Goal: Complete application form

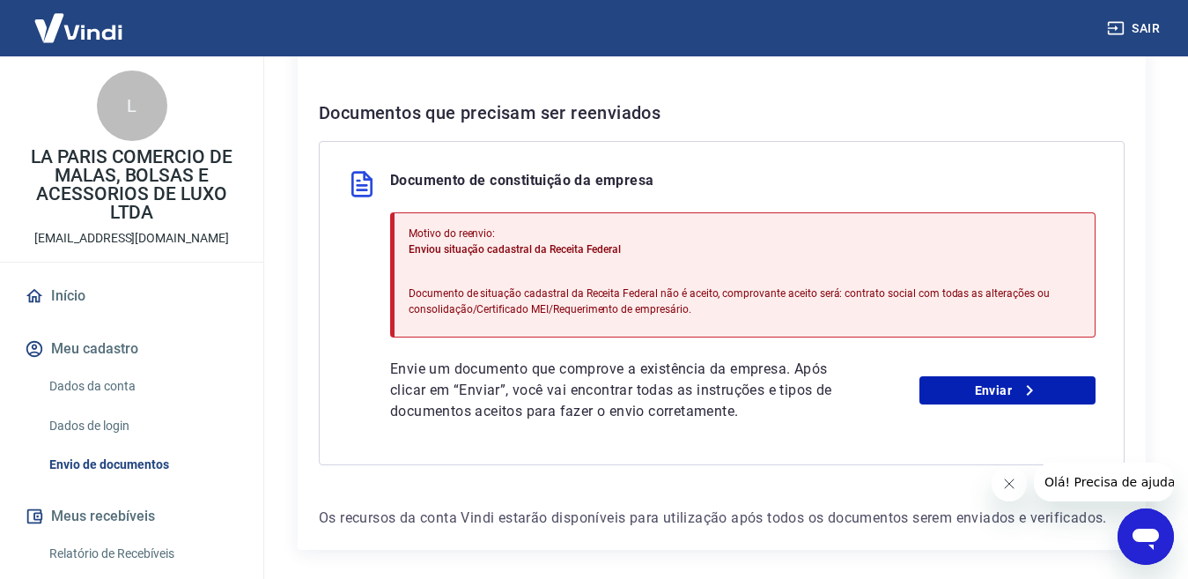
scroll to position [420, 0]
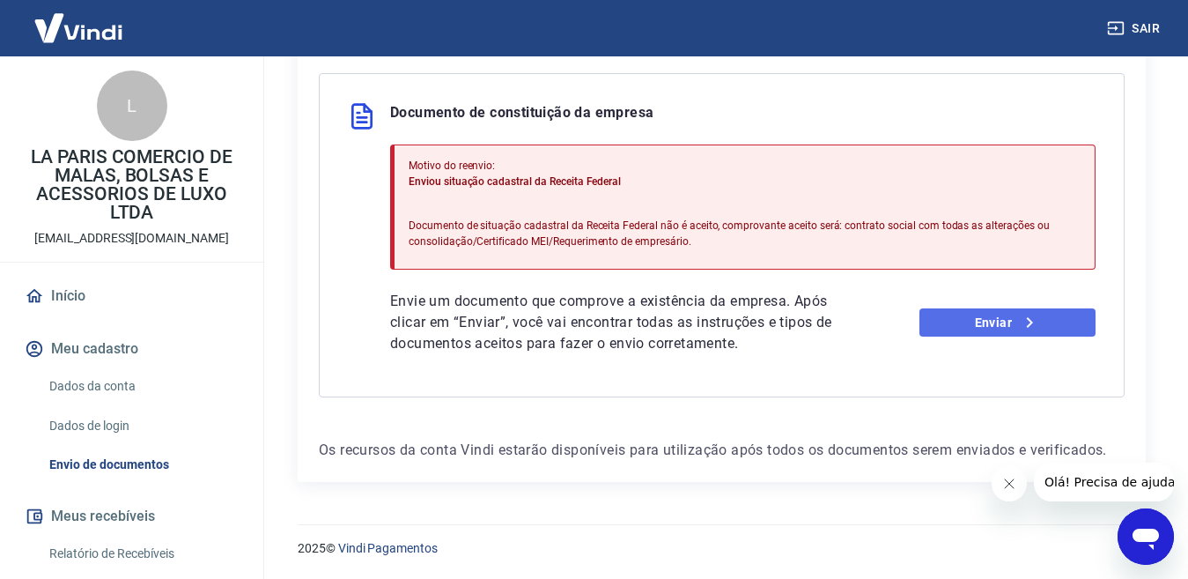
click at [970, 325] on link "Enviar" at bounding box center [1007, 322] width 176 height 28
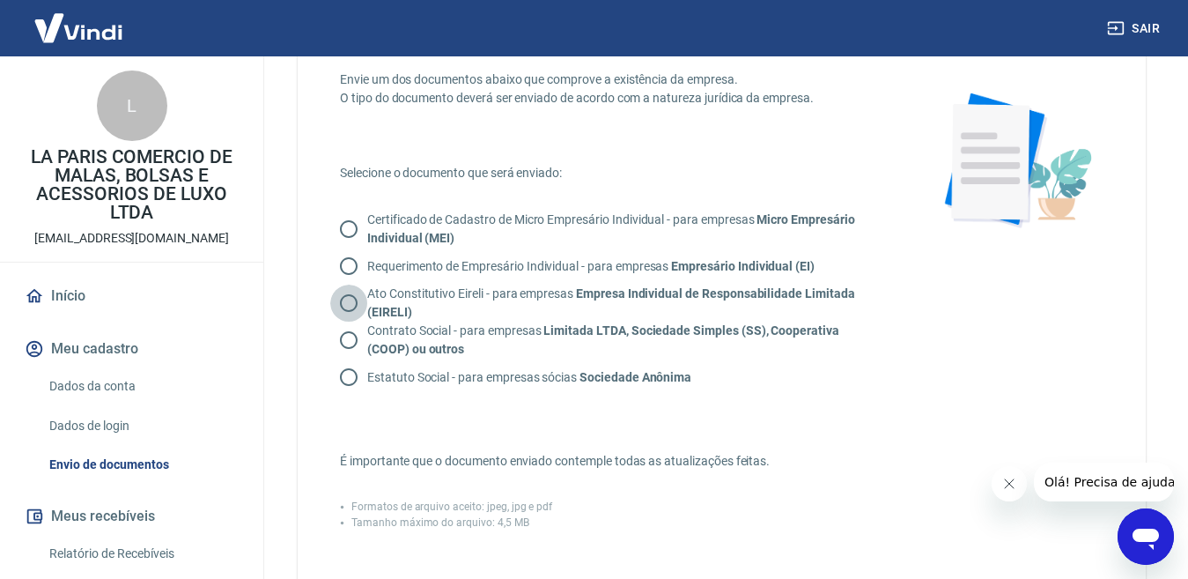
click at [344, 303] on input "Ato Constitutivo Eireli - para empresas Empresa Individual de Responsabilidade …" at bounding box center [348, 302] width 37 height 37
radio input "true"
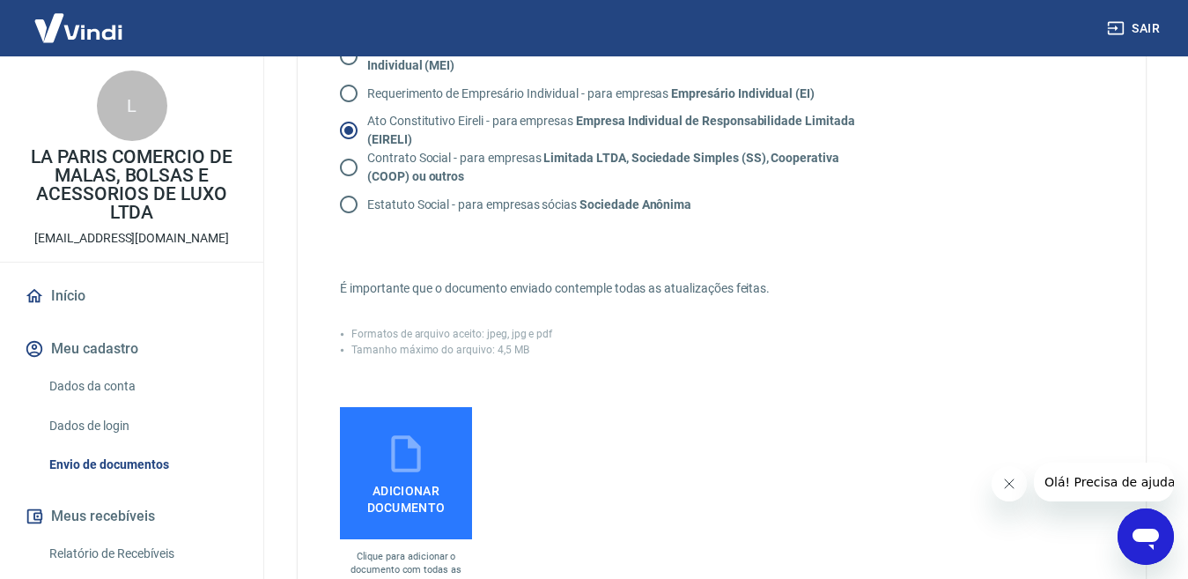
scroll to position [264, 0]
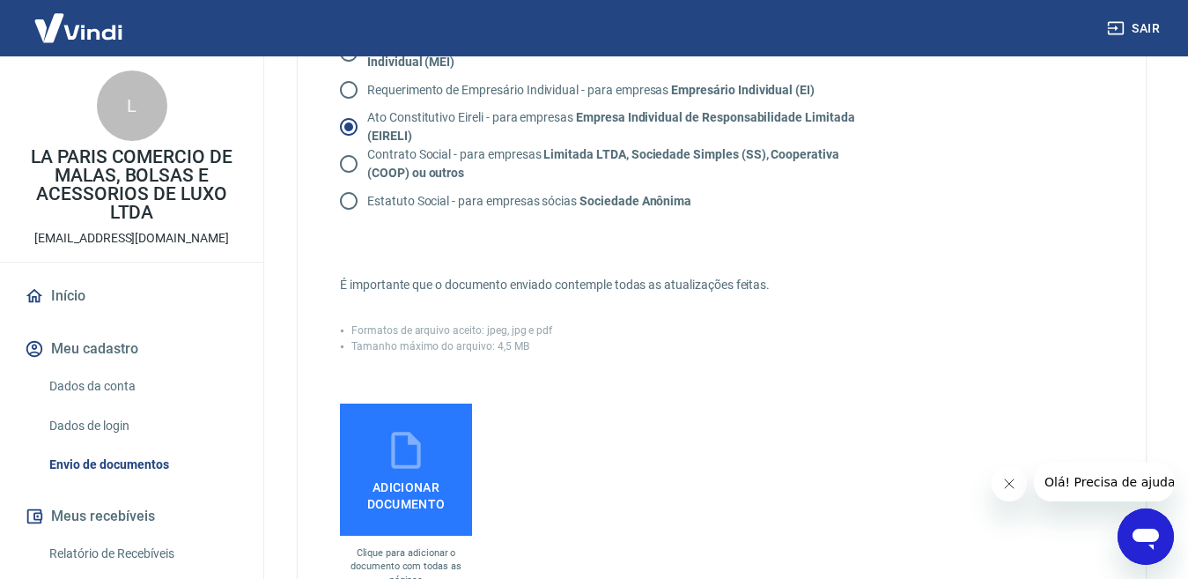
click at [399, 476] on span "Adicionar documento" at bounding box center [406, 492] width 118 height 40
click at [0, 0] on input "Adicionar documento" at bounding box center [0, 0] width 0 height 0
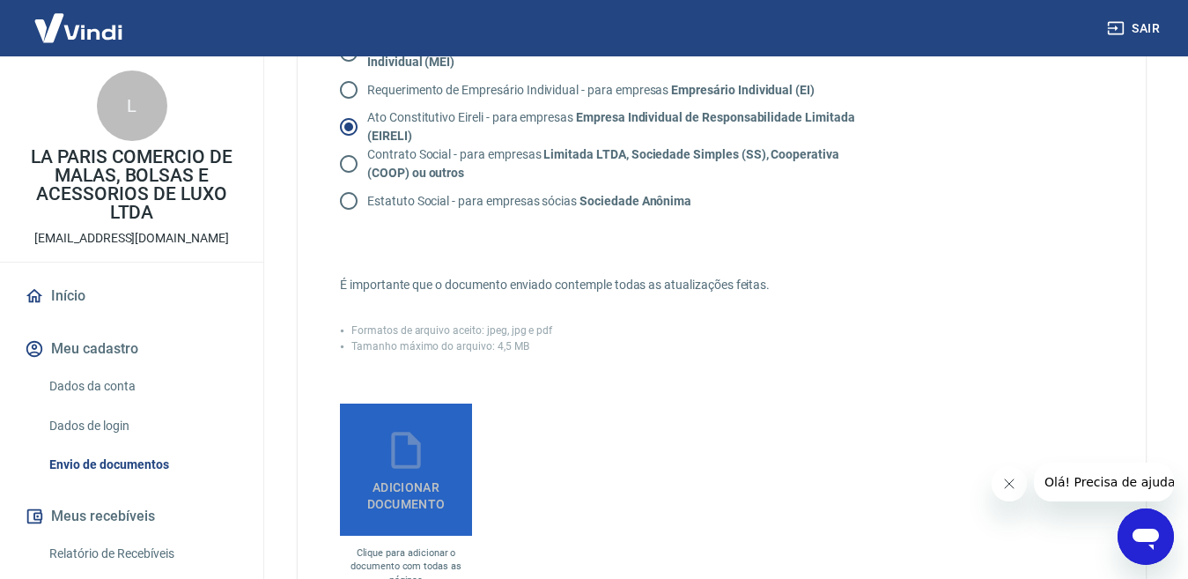
click at [429, 468] on label "Adicionar documento" at bounding box center [406, 469] width 132 height 132
click at [0, 0] on input "Adicionar documento" at bounding box center [0, 0] width 0 height 0
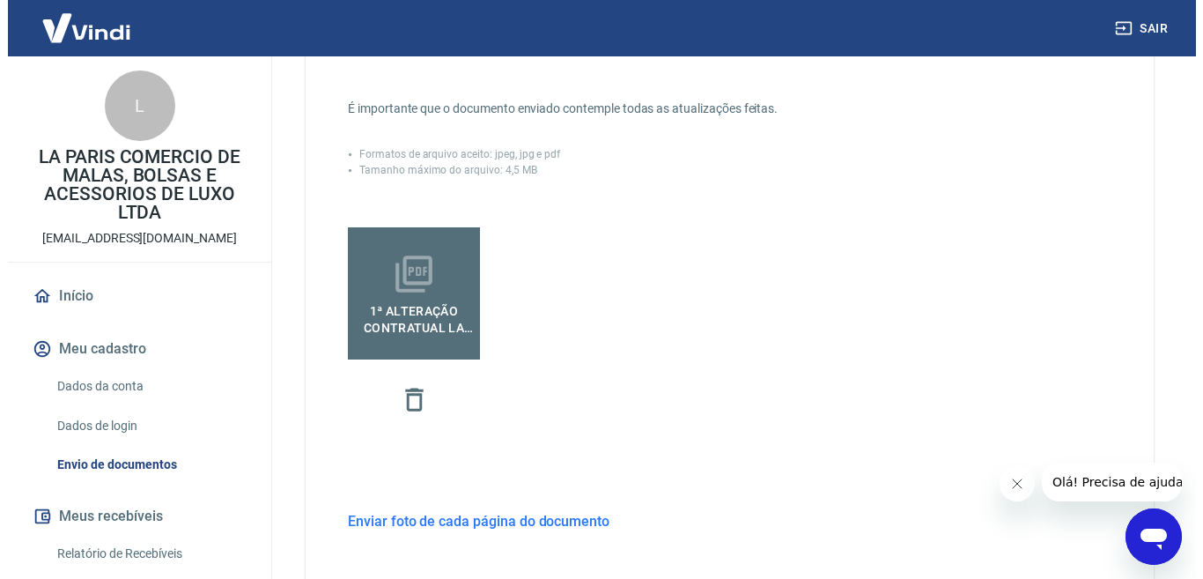
scroll to position [643, 0]
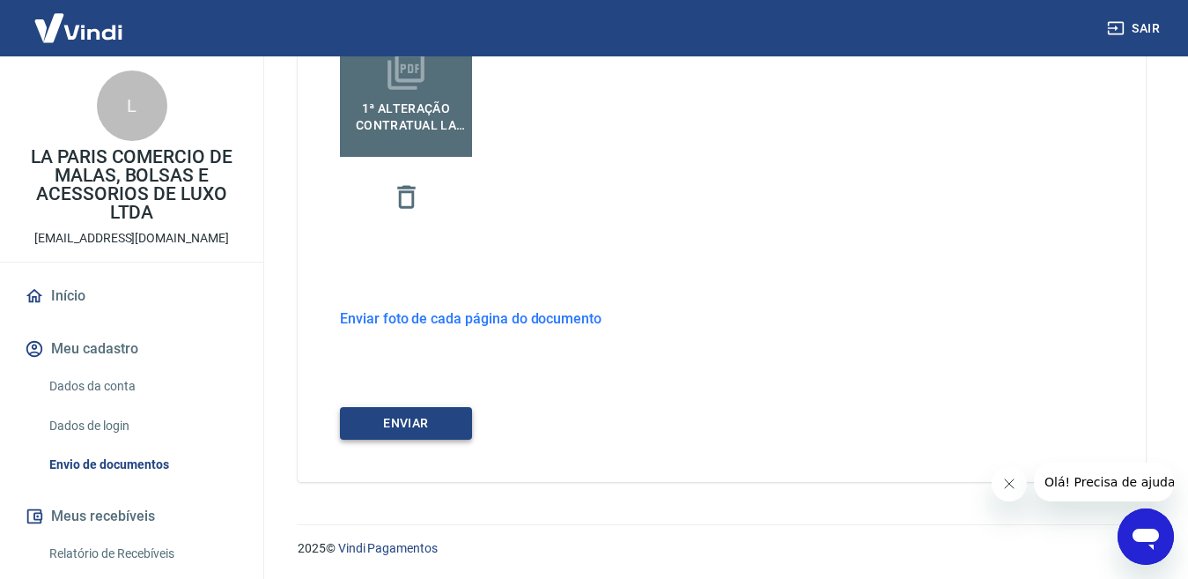
click at [417, 413] on button "ENVIAR" at bounding box center [406, 423] width 132 height 33
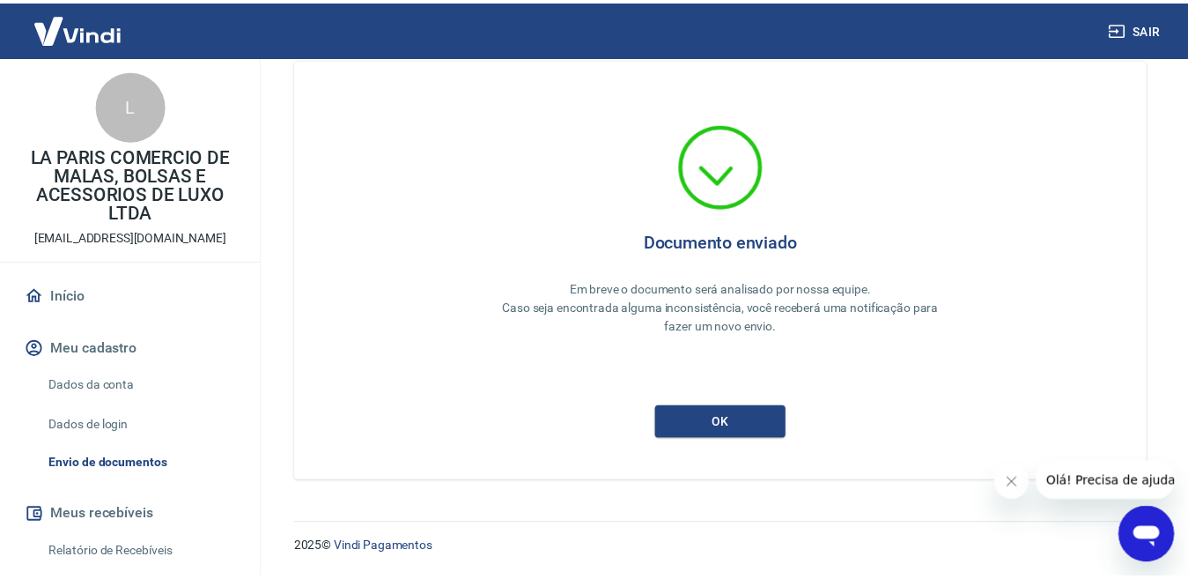
scroll to position [33, 0]
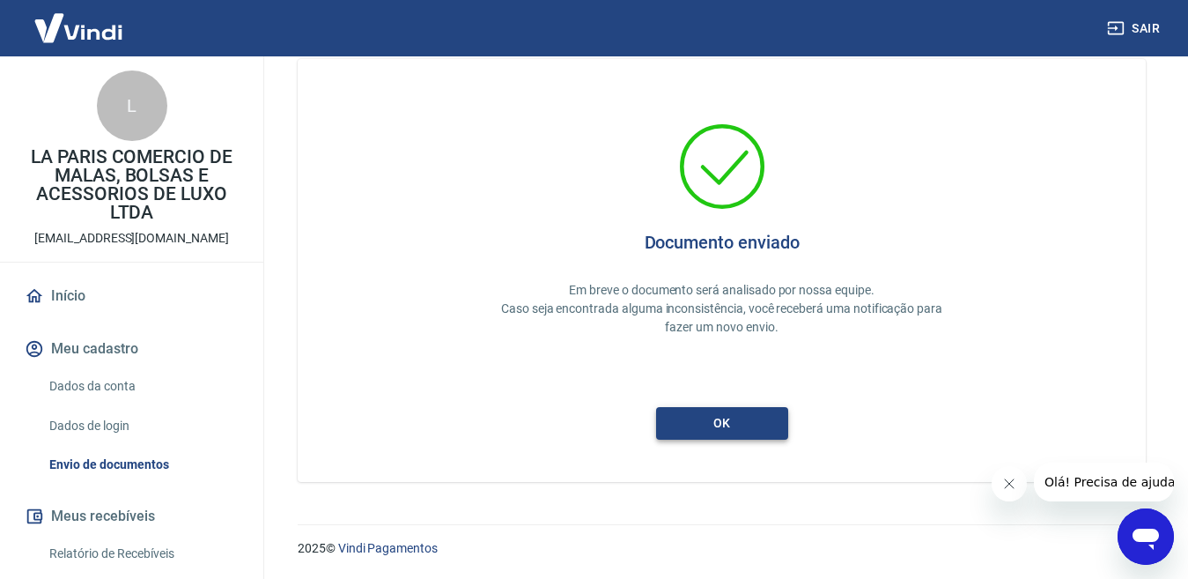
click at [709, 429] on button "ok" at bounding box center [722, 423] width 132 height 33
